Goal: Task Accomplishment & Management: Manage account settings

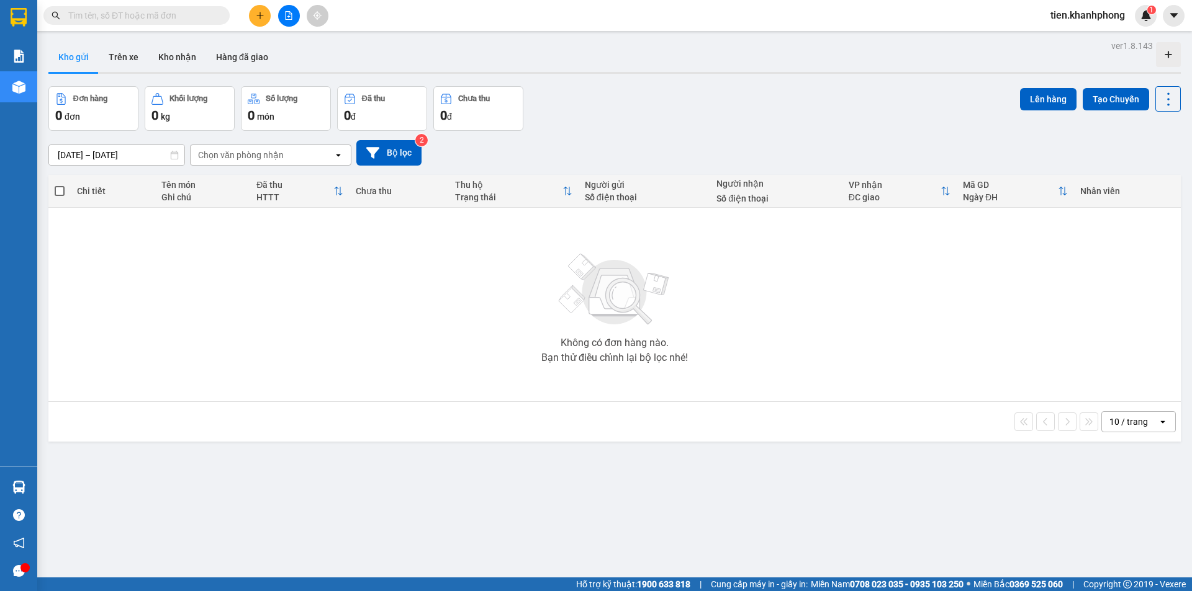
click at [1084, 19] on span "tien.khanhphong" at bounding box center [1087, 15] width 94 height 16
click at [1073, 35] on span "Đăng xuất" at bounding box center [1093, 39] width 70 height 14
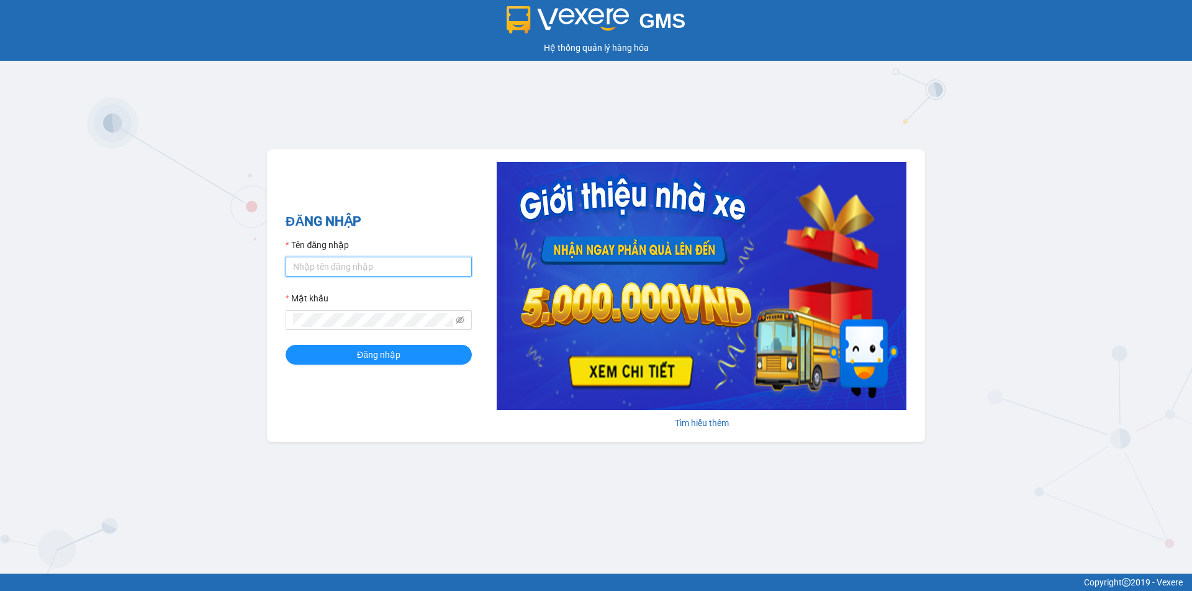
click at [339, 273] on input "Tên đăng nhập" at bounding box center [378, 267] width 186 height 20
type input "phuong.khanhphong"
click at [285, 345] on button "Đăng nhập" at bounding box center [378, 355] width 186 height 20
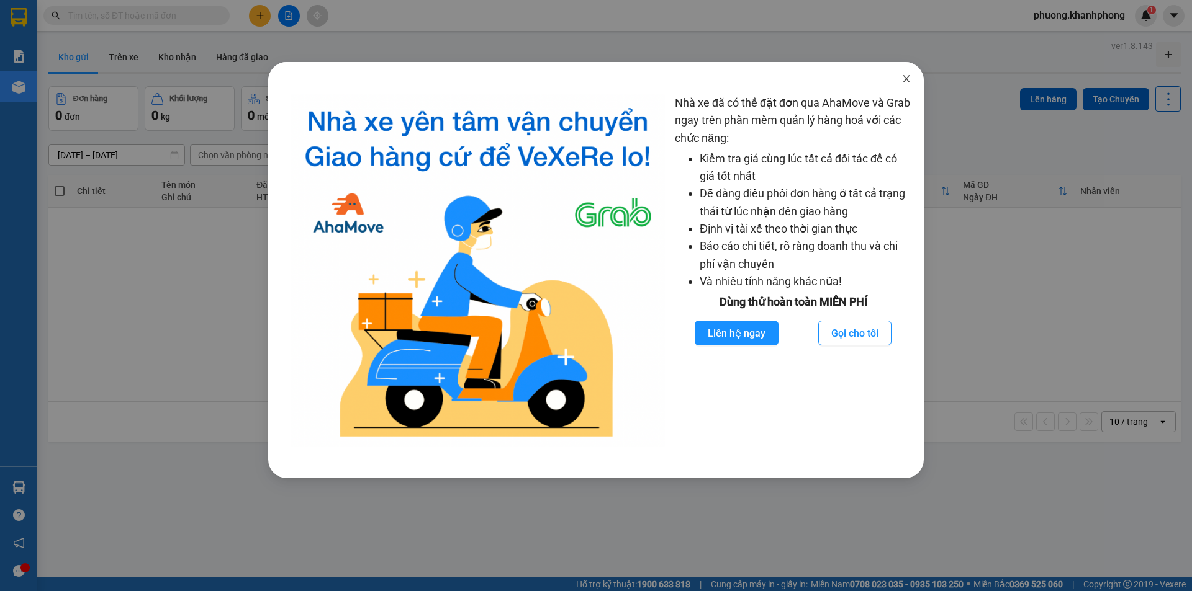
drag, startPoint x: 909, startPoint y: 79, endPoint x: 797, endPoint y: 53, distance: 114.7
click at [910, 78] on icon "close" at bounding box center [906, 79] width 10 height 10
